Goal: Task Accomplishment & Management: Manage account settings

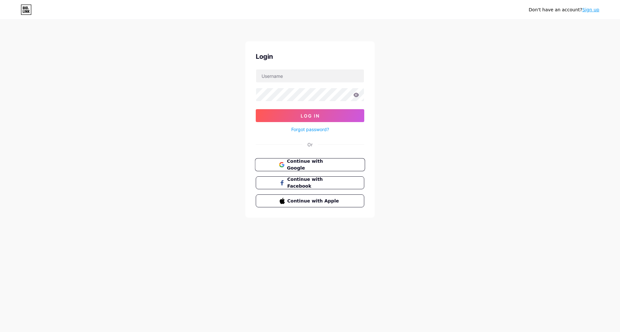
click at [327, 162] on span "Continue with Google" at bounding box center [314, 165] width 54 height 14
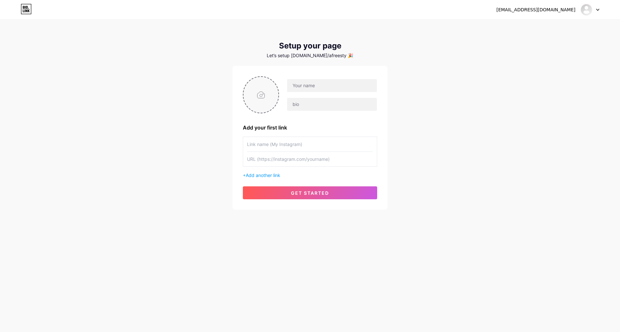
click at [258, 99] on input "file" at bounding box center [260, 95] width 35 height 36
type input "C:\fakepath\DSC_8497.JPG"
type input "SQube"
click at [318, 100] on input "text" at bounding box center [332, 104] width 90 height 13
click at [279, 145] on input "text" at bounding box center [310, 144] width 126 height 15
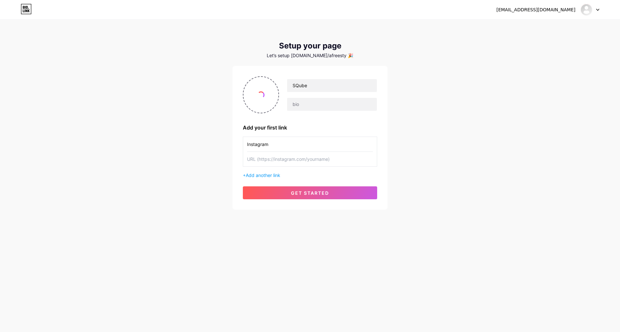
type input "Instagram"
click at [273, 157] on input "text" at bounding box center [310, 159] width 126 height 15
paste input "[URL][DOMAIN_NAME]"
type input "[URL][DOMAIN_NAME]"
click at [264, 175] on span "Add another link" at bounding box center [263, 174] width 35 height 5
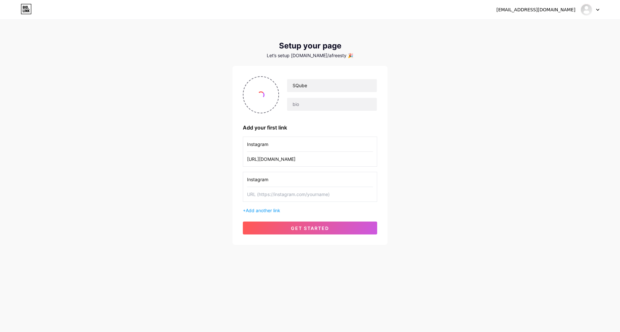
type input "Instagram"
click at [275, 198] on input "text" at bounding box center [310, 194] width 126 height 15
paste input "[URL][DOMAIN_NAME]"
type input "[URL][DOMAIN_NAME]"
click at [279, 144] on input "Instagram" at bounding box center [310, 144] width 126 height 15
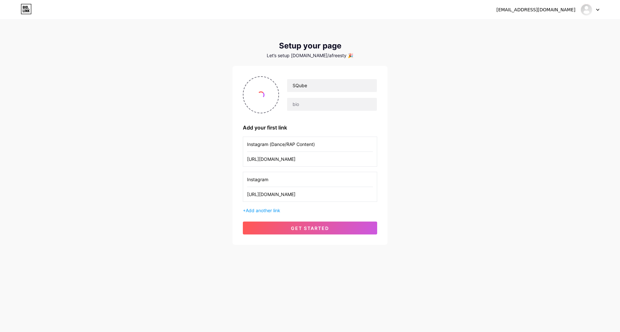
type input "Instagram (Dance/RAP Content)"
click at [289, 184] on input "Instagram" at bounding box center [310, 179] width 126 height 15
type input "Instagram _ Main account"
click at [263, 211] on span "Add another link" at bounding box center [263, 209] width 35 height 5
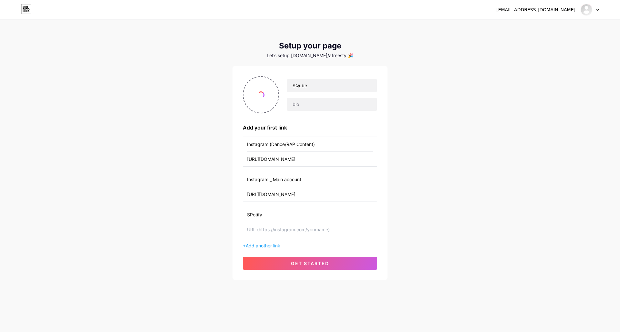
click at [253, 215] on input "SPotify" at bounding box center [310, 214] width 126 height 15
type input "Spotify"
click at [278, 229] on input "text" at bounding box center [310, 229] width 126 height 15
paste input "[URL][DOMAIN_NAME]"
type input "[URL][DOMAIN_NAME]"
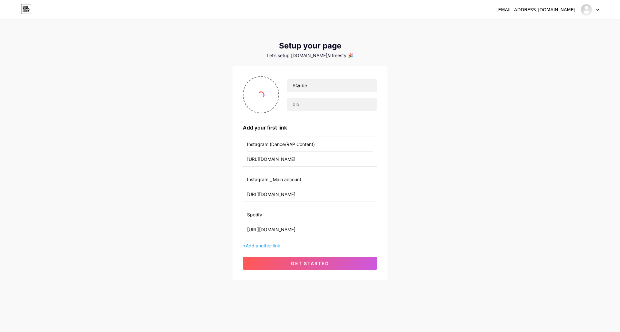
click at [373, 230] on div "Spotify [URL][DOMAIN_NAME]" at bounding box center [310, 222] width 134 height 30
click at [304, 231] on input "[URL][DOMAIN_NAME]" at bounding box center [310, 229] width 126 height 15
paste input "[URL][DOMAIN_NAME]"
type input "[URL][DOMAIN_NAME]"
click at [265, 260] on button "get started" at bounding box center [310, 263] width 134 height 13
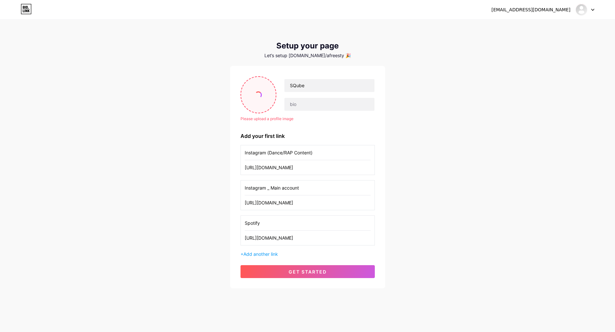
click at [268, 90] on input "file" at bounding box center [258, 95] width 35 height 36
type input "C:\fakepath\591cdd9a-cf0b-4bc4-a52f-c541f72c6d1f_removalai_preview.png"
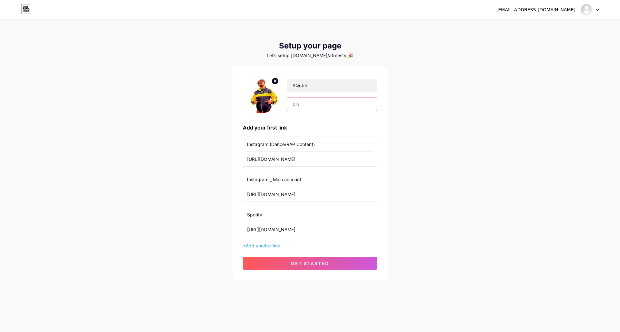
click at [308, 104] on input "text" at bounding box center [332, 104] width 90 height 13
click at [316, 55] on div "Let’s setup [DOMAIN_NAME]/afreesty 🎉" at bounding box center [309, 55] width 155 height 5
click at [322, 56] on div "Let’s setup [DOMAIN_NAME]/afreesty 🎉" at bounding box center [309, 55] width 155 height 5
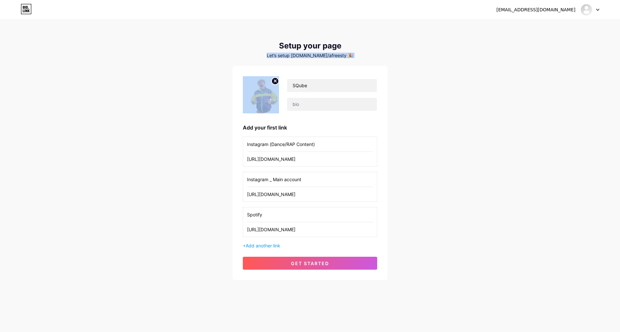
click at [322, 56] on div "Let’s setup [DOMAIN_NAME]/afreesty 🎉" at bounding box center [309, 55] width 155 height 5
click at [348, 57] on div "Let’s setup [DOMAIN_NAME]/afreesty 🎉" at bounding box center [309, 55] width 155 height 5
drag, startPoint x: 323, startPoint y: 55, endPoint x: 351, endPoint y: 60, distance: 28.1
click at [351, 60] on div "Setup your page Let’s setup [DOMAIN_NAME]/afreesty 🎉 SQube Add your first link …" at bounding box center [309, 160] width 155 height 238
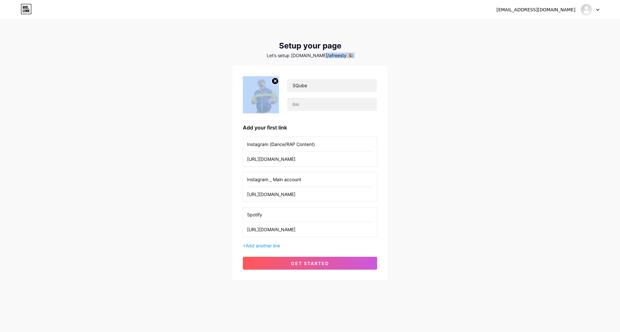
click at [347, 56] on div "Let’s setup [DOMAIN_NAME]/afreesty 🎉" at bounding box center [309, 55] width 155 height 5
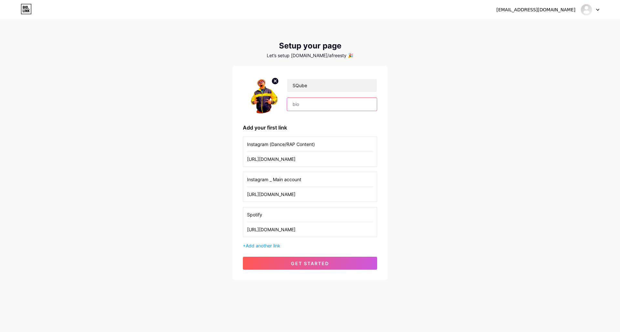
click at [315, 106] on input "text" at bounding box center [332, 104] width 90 height 13
click at [587, 13] on img at bounding box center [586, 10] width 10 height 10
click at [596, 12] on div at bounding box center [589, 10] width 19 height 12
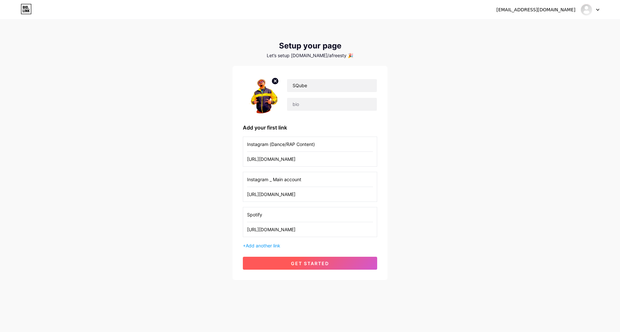
click at [311, 265] on span "get started" at bounding box center [310, 262] width 38 height 5
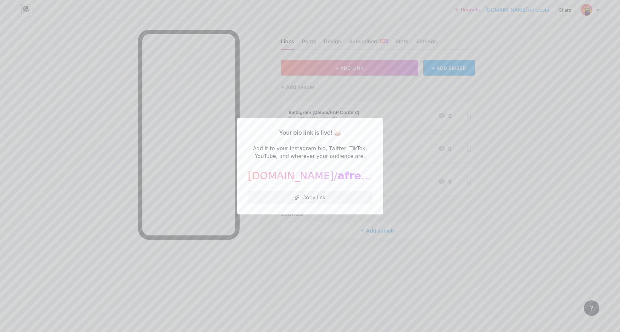
click at [337, 177] on span "afreesty" at bounding box center [361, 175] width 48 height 12
click at [544, 176] on div at bounding box center [310, 166] width 620 height 332
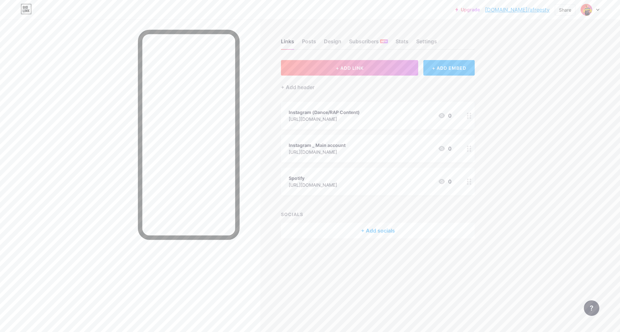
click at [523, 9] on link "[DOMAIN_NAME]/afreesty" at bounding box center [517, 10] width 65 height 8
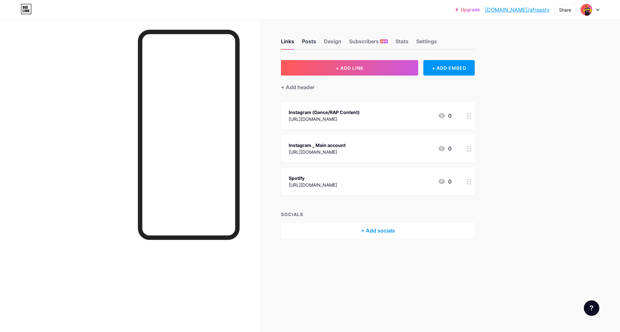
click at [309, 42] on div "Posts" at bounding box center [309, 43] width 14 height 12
click at [594, 8] on div at bounding box center [589, 10] width 19 height 12
click at [551, 76] on link "Account settings" at bounding box center [559, 73] width 80 height 17
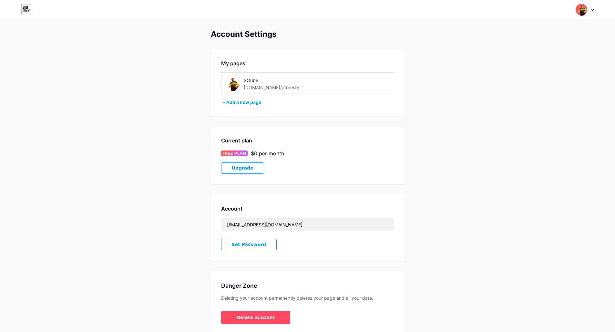
click at [275, 80] on div "SQube" at bounding box center [279, 80] width 70 height 7
click at [273, 88] on div "[DOMAIN_NAME]/afreesty" at bounding box center [272, 87] width 56 height 7
click at [287, 89] on div "SQube bio.link/afreesty" at bounding box center [279, 83] width 70 height 15
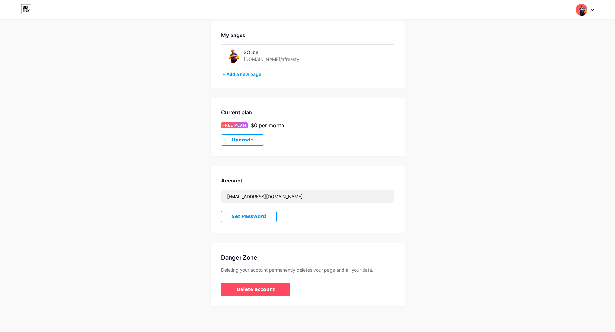
click at [223, 140] on button "Upgrade" at bounding box center [242, 139] width 43 height 11
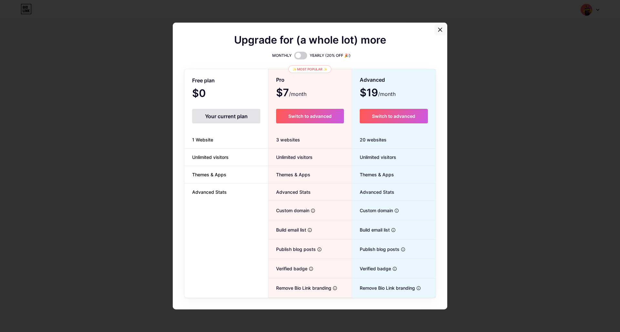
click at [438, 33] on div at bounding box center [440, 30] width 12 height 12
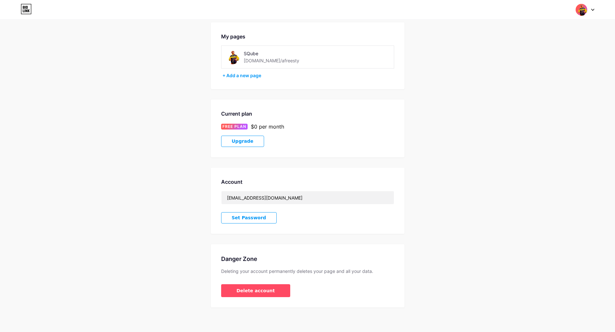
scroll to position [0, 0]
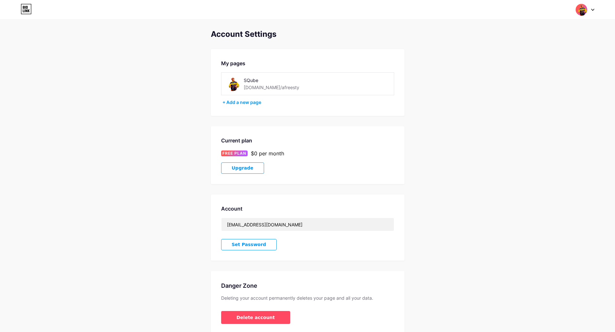
click at [586, 12] on img at bounding box center [581, 10] width 12 height 12
click at [542, 72] on link "Dashboard" at bounding box center [554, 73] width 80 height 17
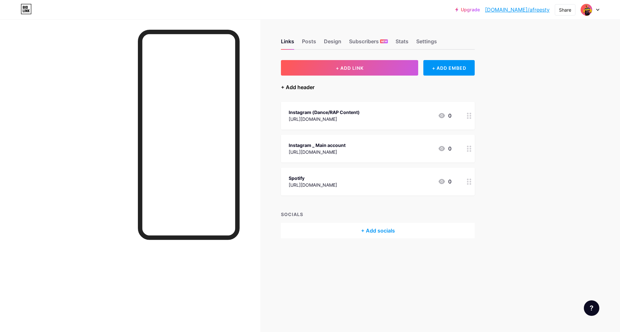
click at [298, 84] on div "+ Add header" at bounding box center [298, 87] width 34 height 8
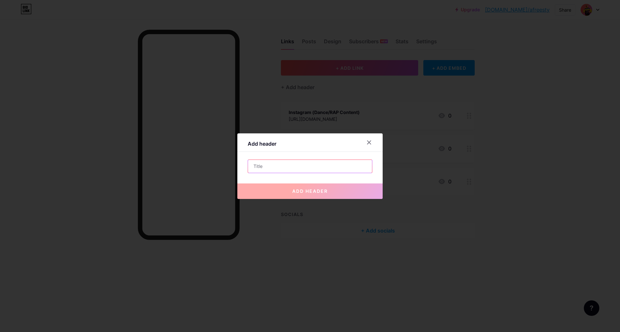
click at [265, 169] on input "text" at bounding box center [310, 166] width 124 height 13
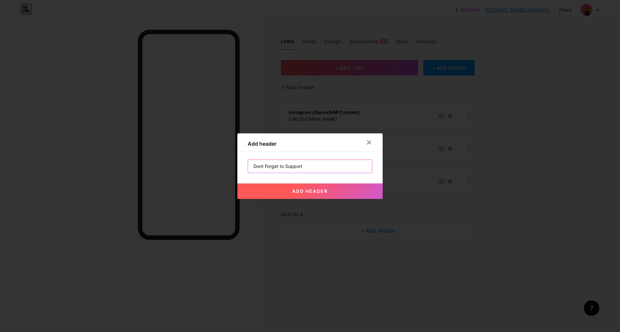
type input "Dont Forget to Support"
click at [282, 188] on button "add header" at bounding box center [309, 190] width 145 height 15
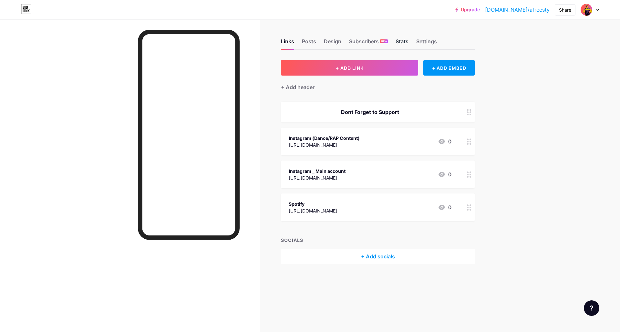
click at [408, 43] on div "Stats" at bounding box center [401, 43] width 13 height 12
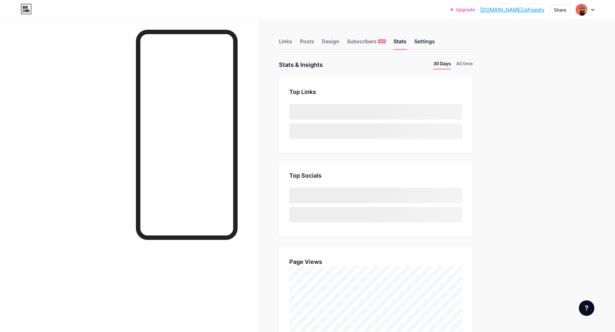
scroll to position [332, 615]
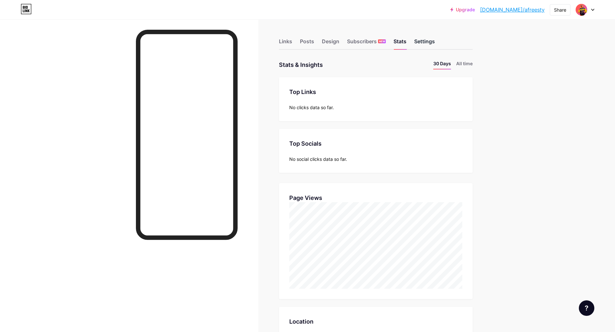
click at [427, 41] on div "Settings" at bounding box center [424, 43] width 21 height 12
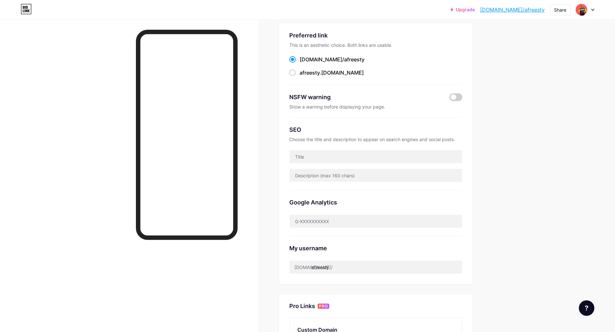
scroll to position [61, 0]
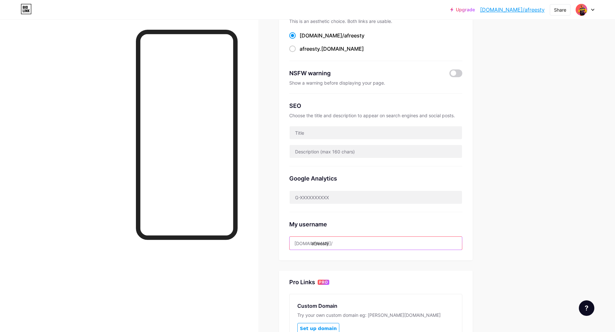
click at [339, 243] on input "afreesty" at bounding box center [375, 243] width 172 height 13
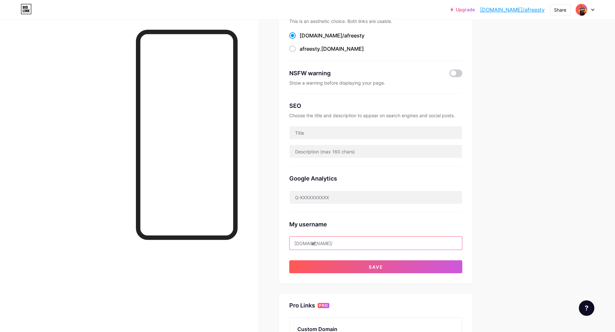
type input "a"
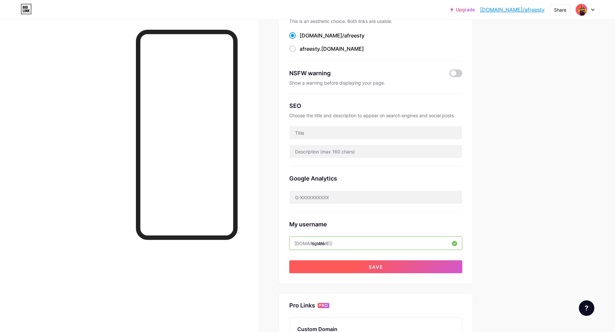
type input "sqube"
click at [354, 265] on button "Save" at bounding box center [375, 266] width 173 height 13
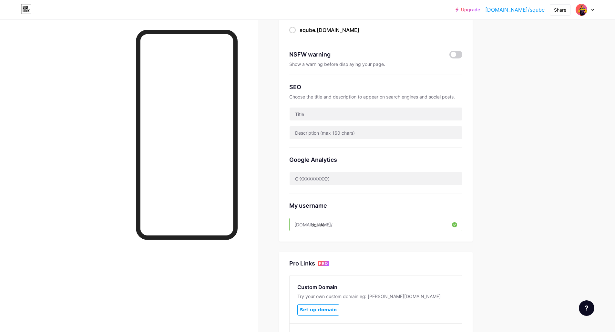
scroll to position [0, 0]
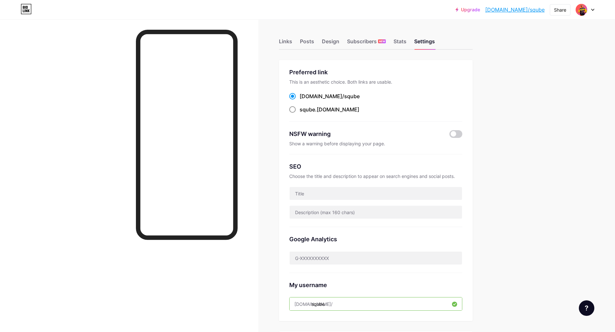
click at [298, 110] on label "sqube .bio.link" at bounding box center [324, 110] width 70 height 8
click at [299, 113] on input "sqube .bio.link" at bounding box center [301, 115] width 4 height 4
radio input "true"
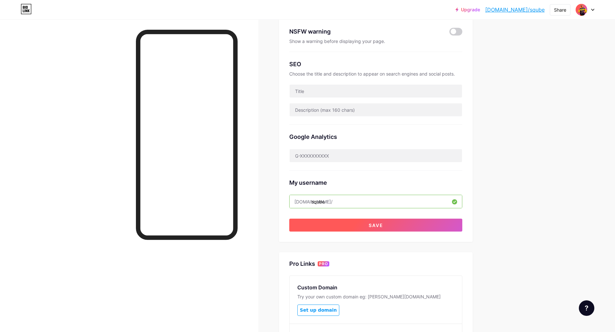
click at [377, 223] on span "Save" at bounding box center [376, 224] width 15 height 5
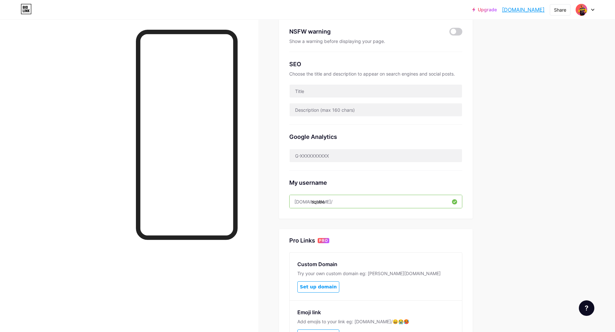
scroll to position [0, 0]
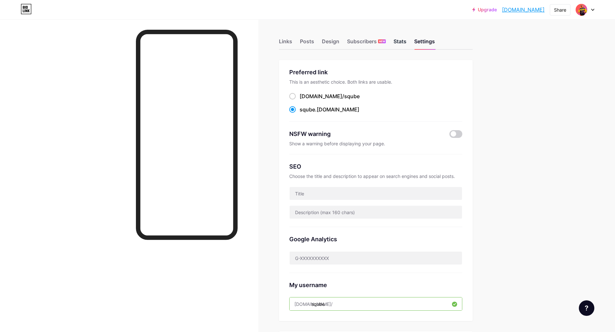
click at [398, 42] on div "Stats" at bounding box center [399, 43] width 13 height 12
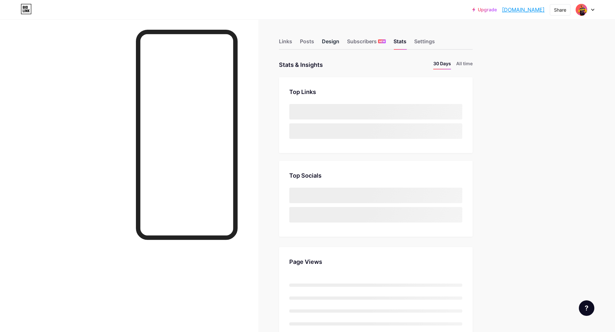
click at [336, 42] on div "Design" at bounding box center [330, 43] width 17 height 12
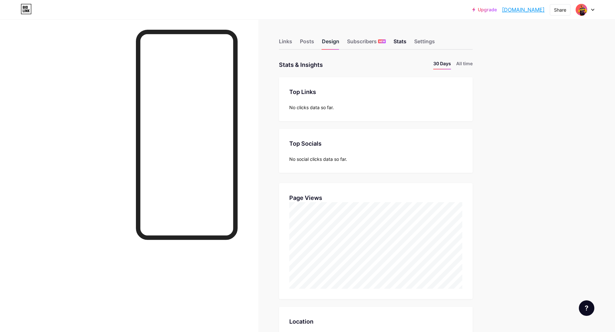
scroll to position [332, 615]
